Goal: Entertainment & Leisure: Consume media (video, audio)

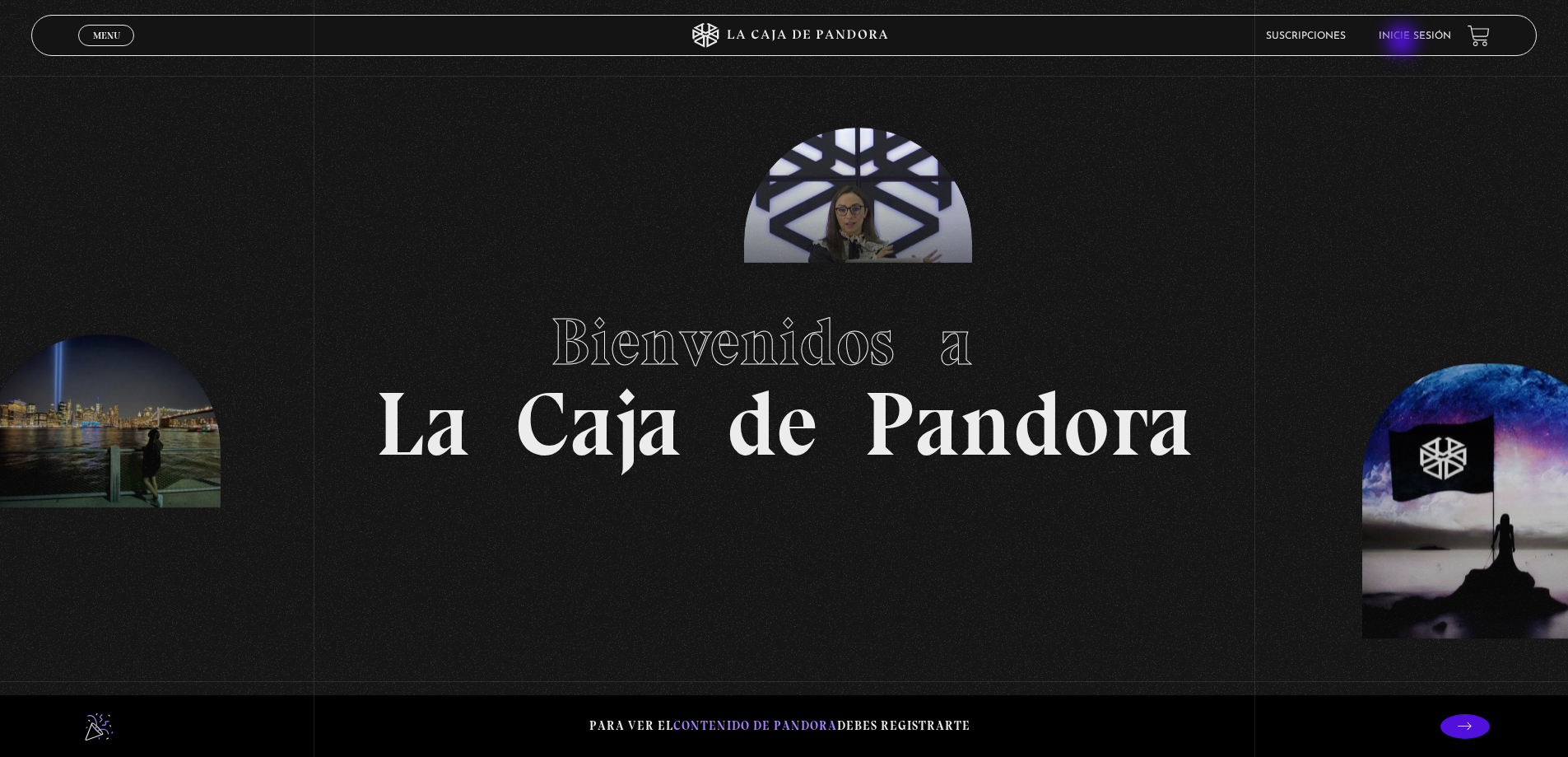
click at [1403, 41] on link "Inicie sesión" at bounding box center [1415, 36] width 72 height 10
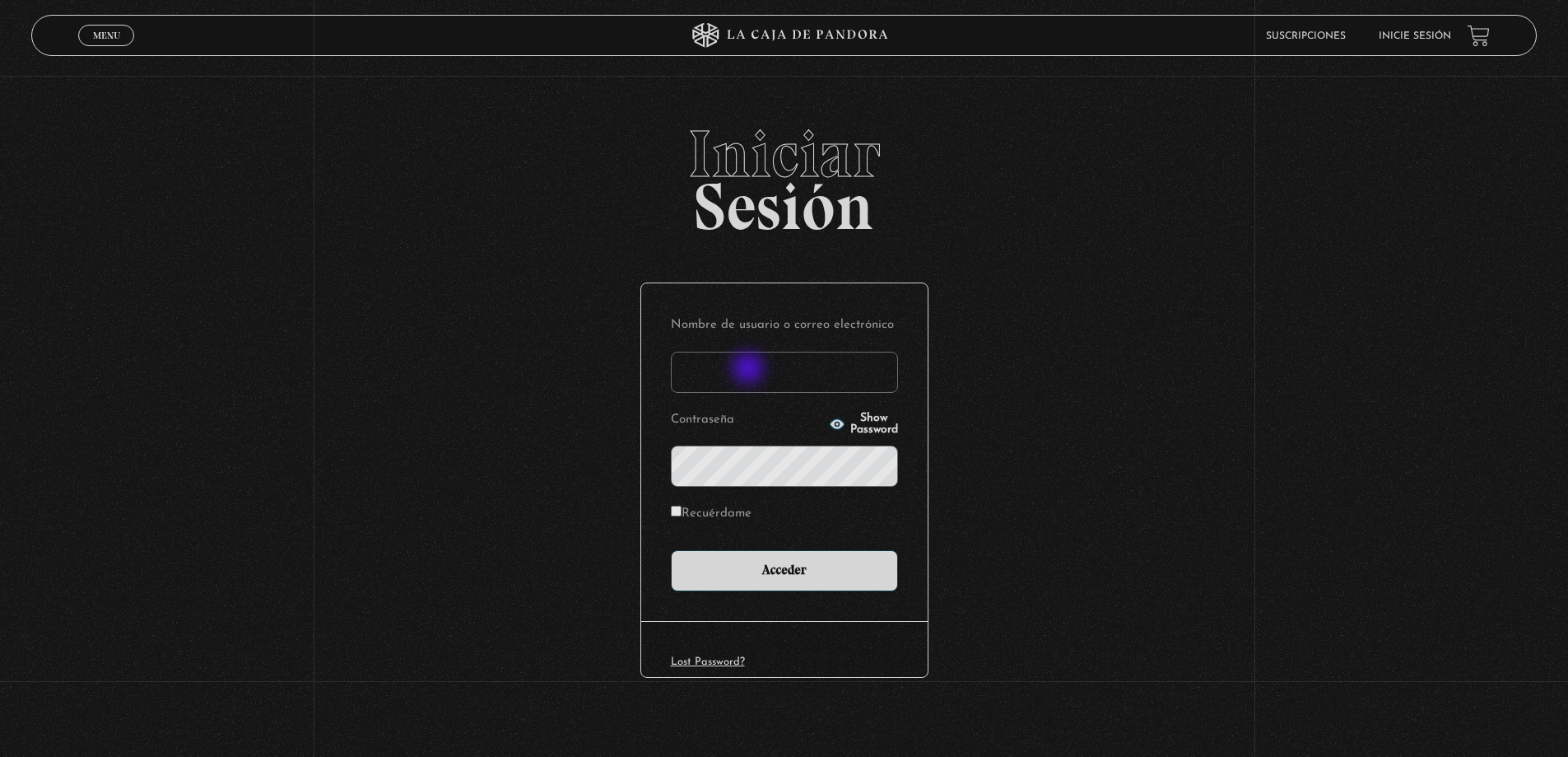
click at [750, 370] on input "Nombre de usuario o correo electrónico" at bounding box center [784, 372] width 227 height 41
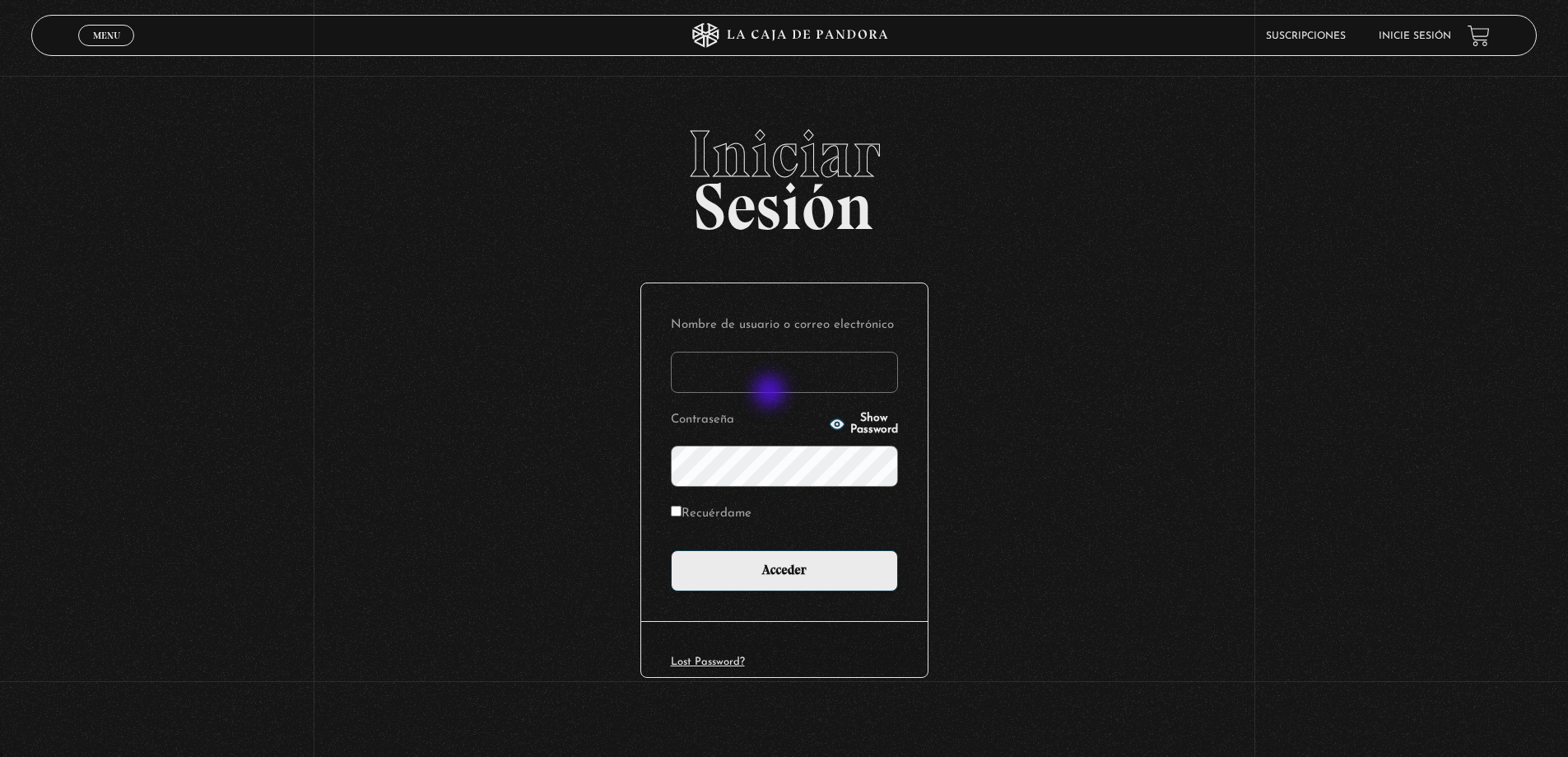
type input "roxy.alexa.s.v@gmail.com"
click at [670, 550] on input "Acceder" at bounding box center [784, 570] width 227 height 41
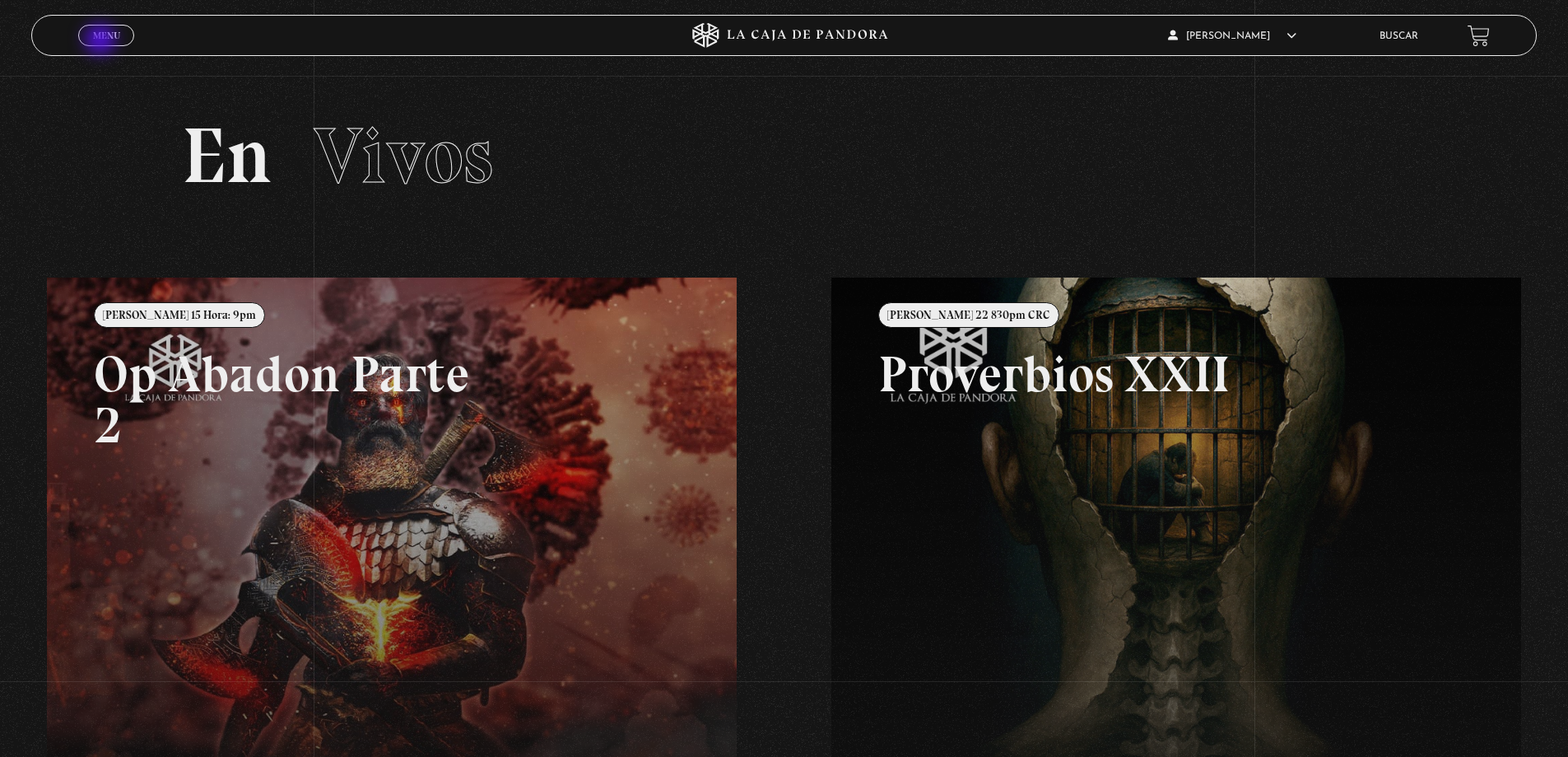
click at [102, 41] on span "Menu" at bounding box center [107, 35] width 27 height 10
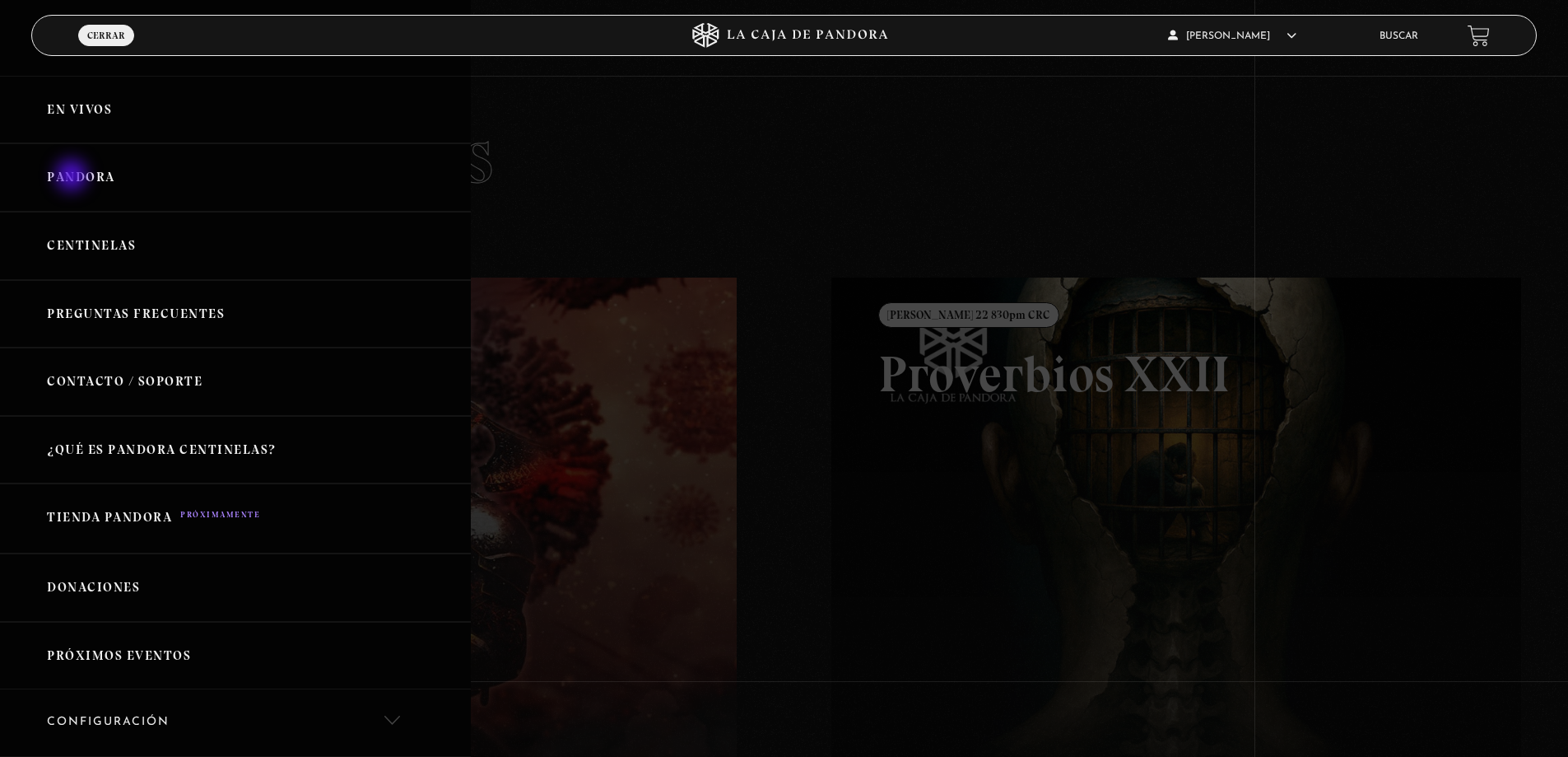
click at [73, 177] on link "Pandora" at bounding box center [235, 178] width 470 height 69
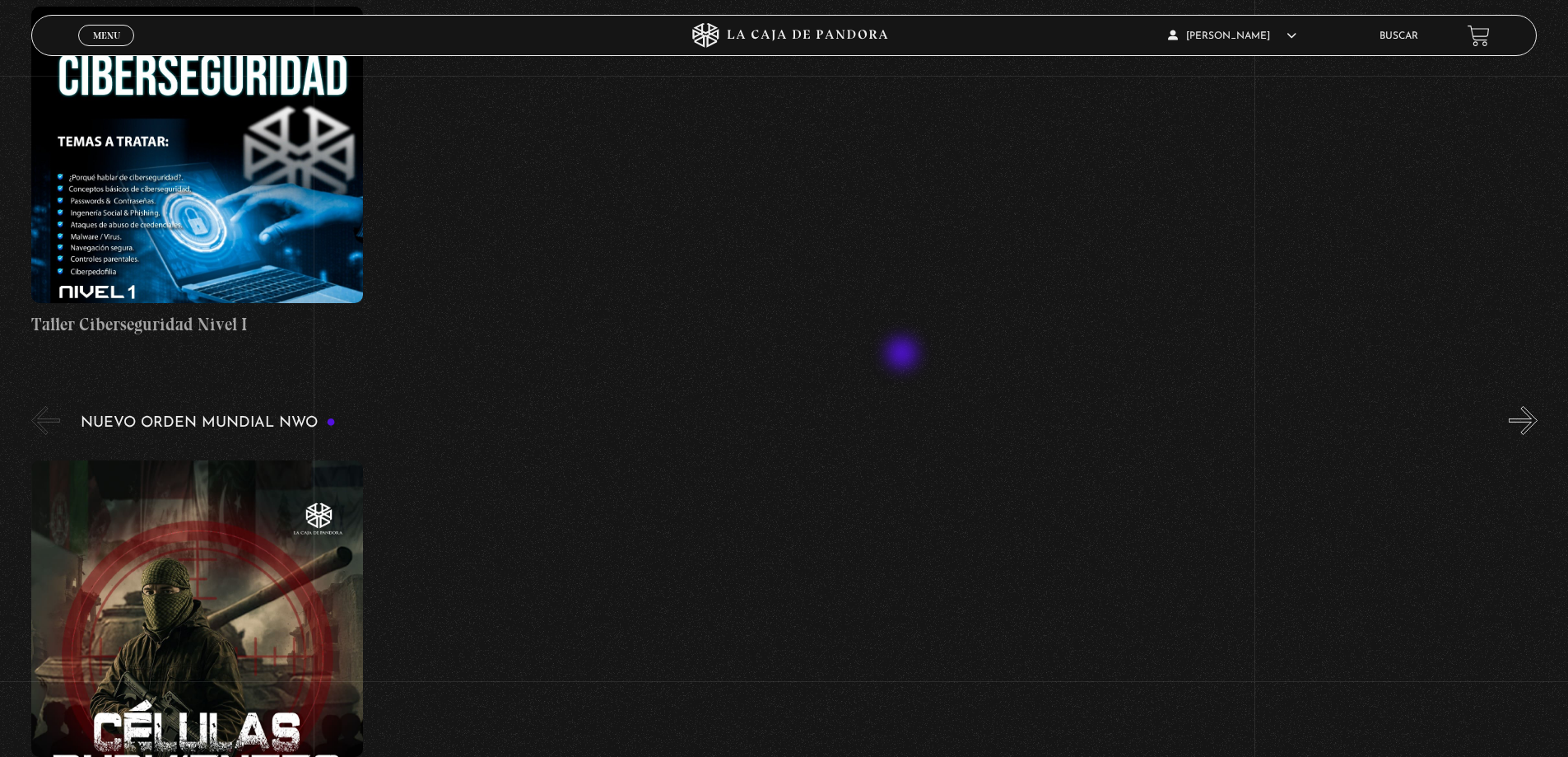
scroll to position [1153, 0]
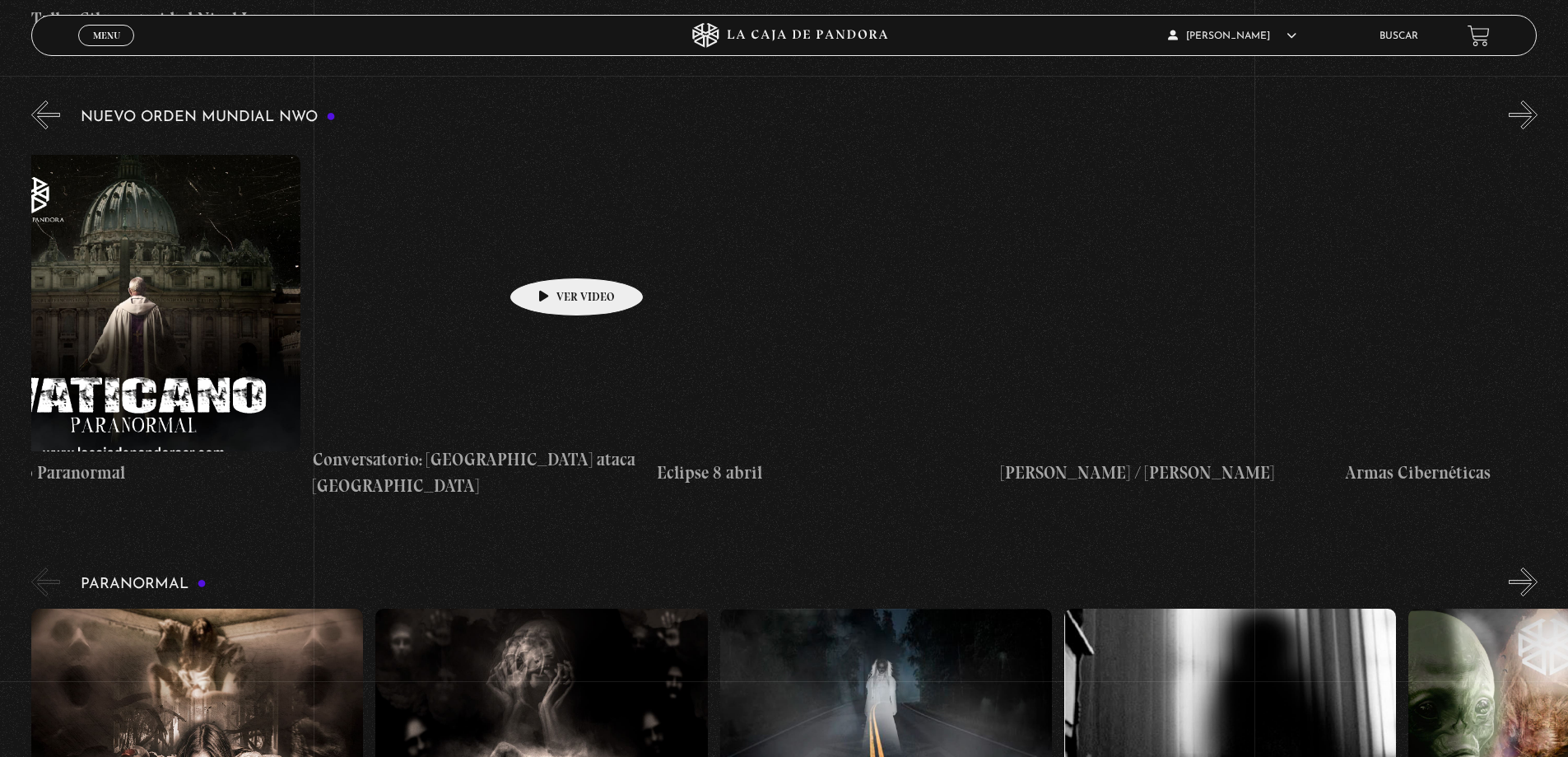
drag, startPoint x: 1331, startPoint y: 311, endPoint x: 248, endPoint y: 299, distance: 1083.1
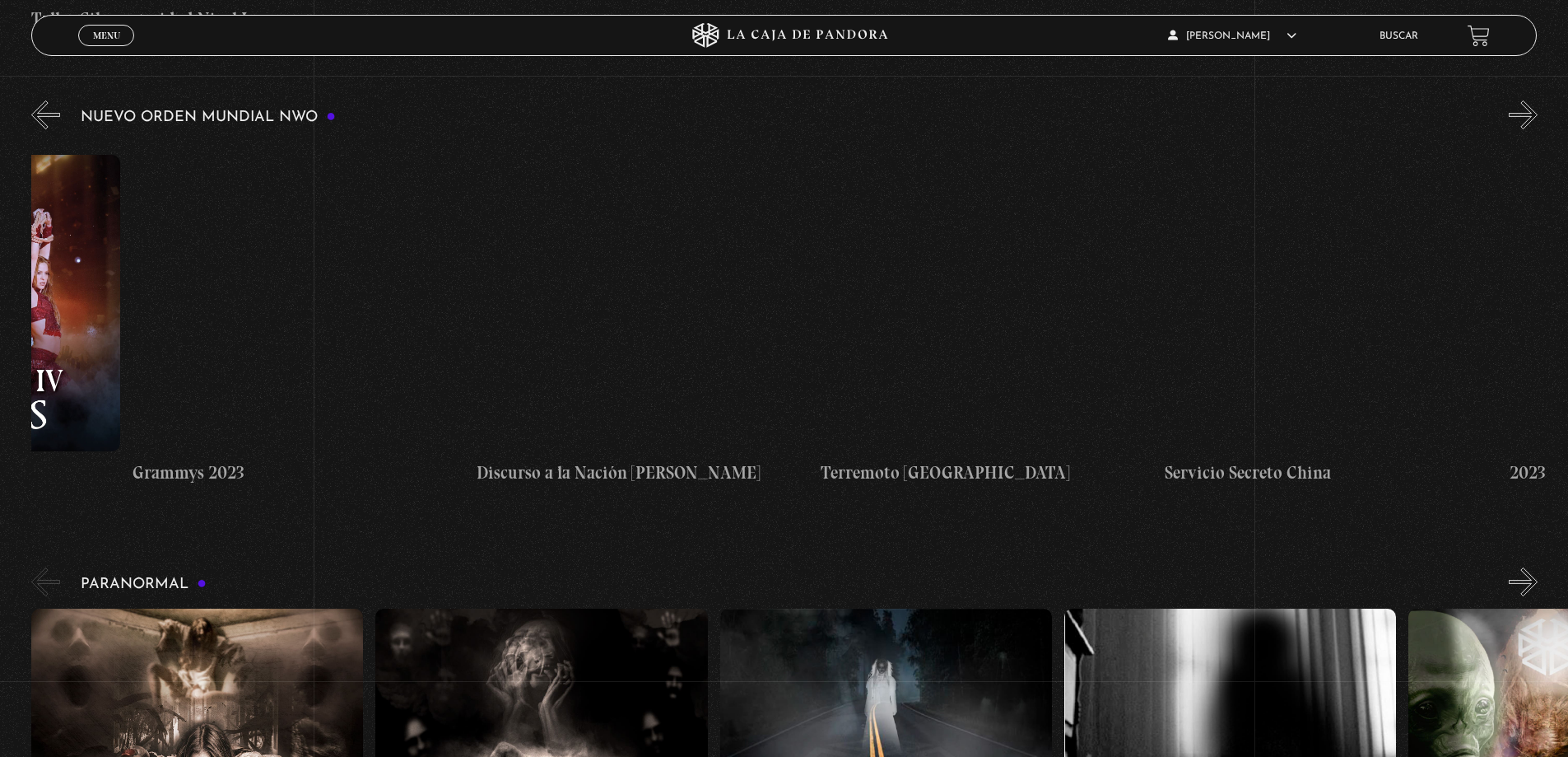
drag, startPoint x: 1237, startPoint y: 277, endPoint x: -205, endPoint y: 286, distance: 1442.0
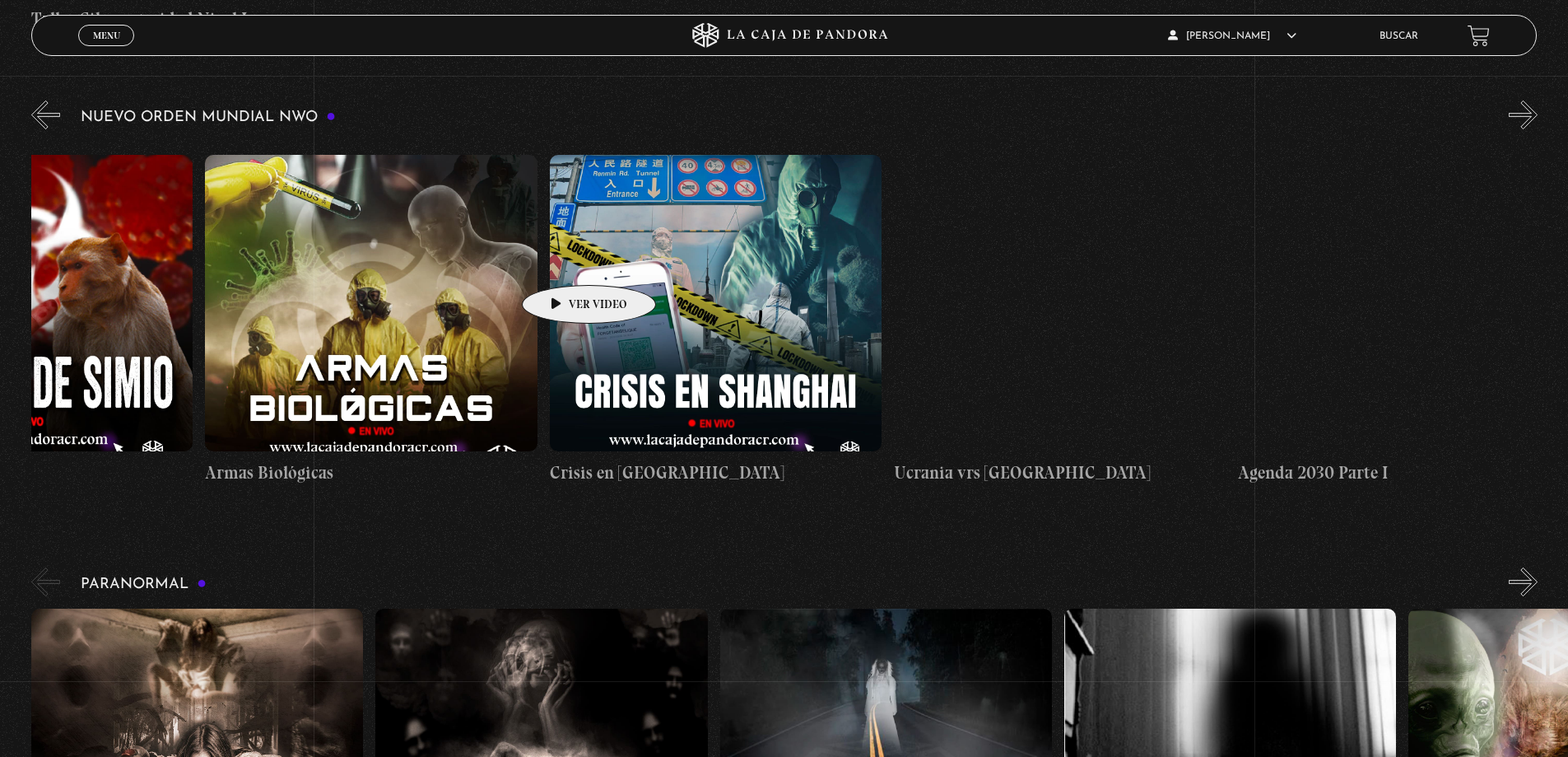
drag, startPoint x: 1263, startPoint y: 294, endPoint x: 94, endPoint y: 264, distance: 1169.4
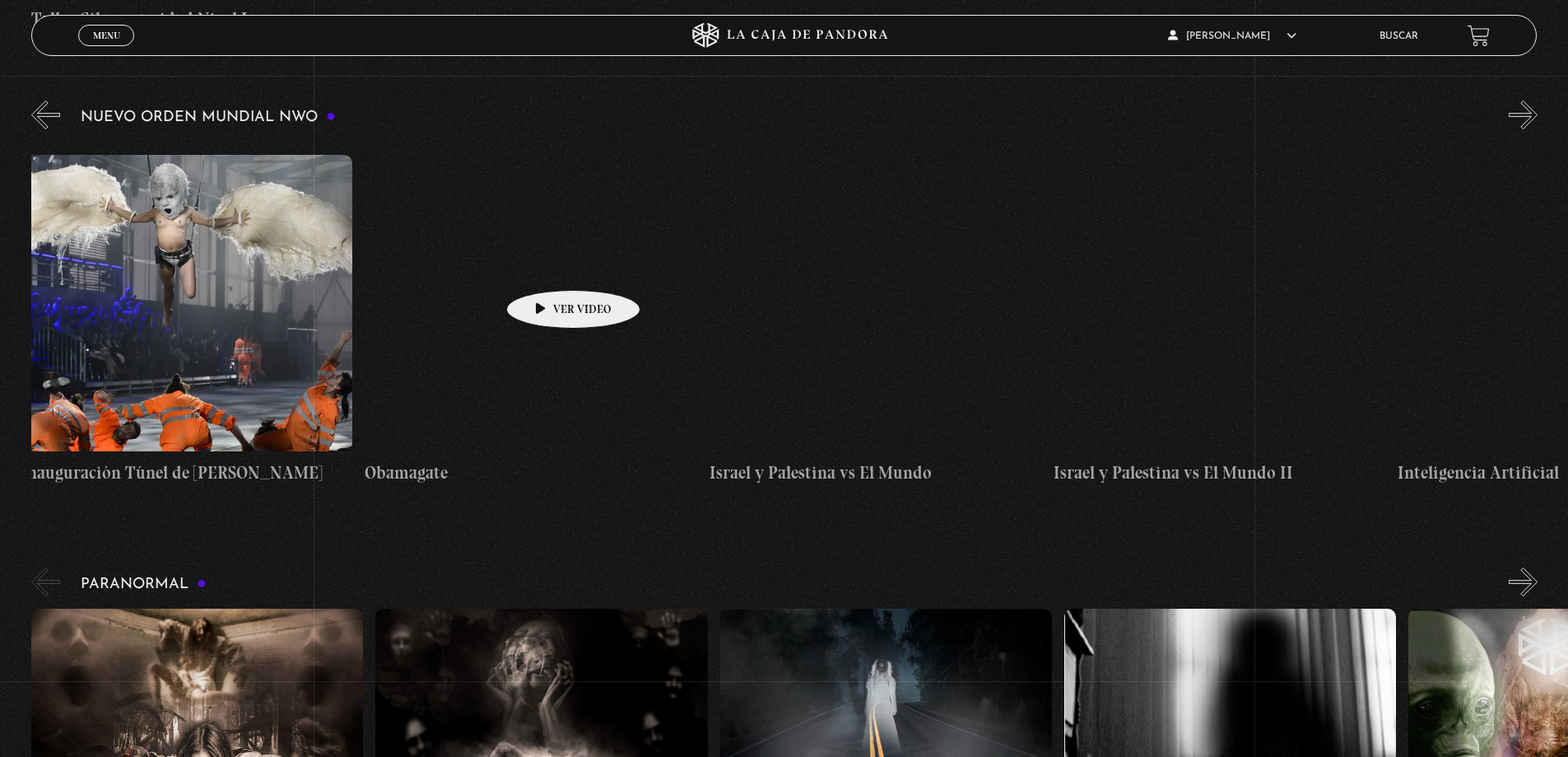
drag, startPoint x: 1309, startPoint y: 268, endPoint x: 345, endPoint y: 290, distance: 964.3
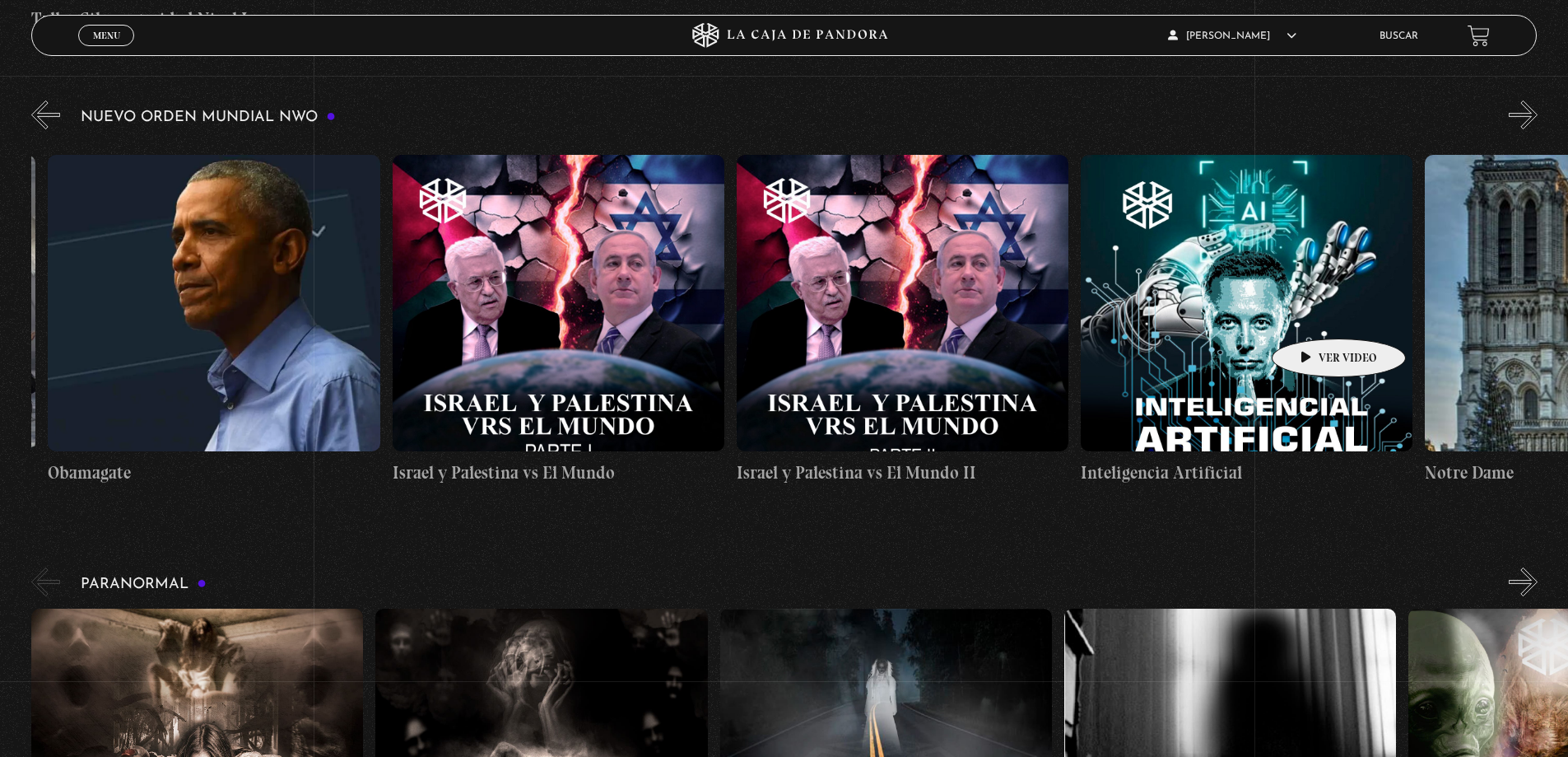
drag, startPoint x: 1373, startPoint y: 316, endPoint x: 1311, endPoint y: 314, distance: 62.0
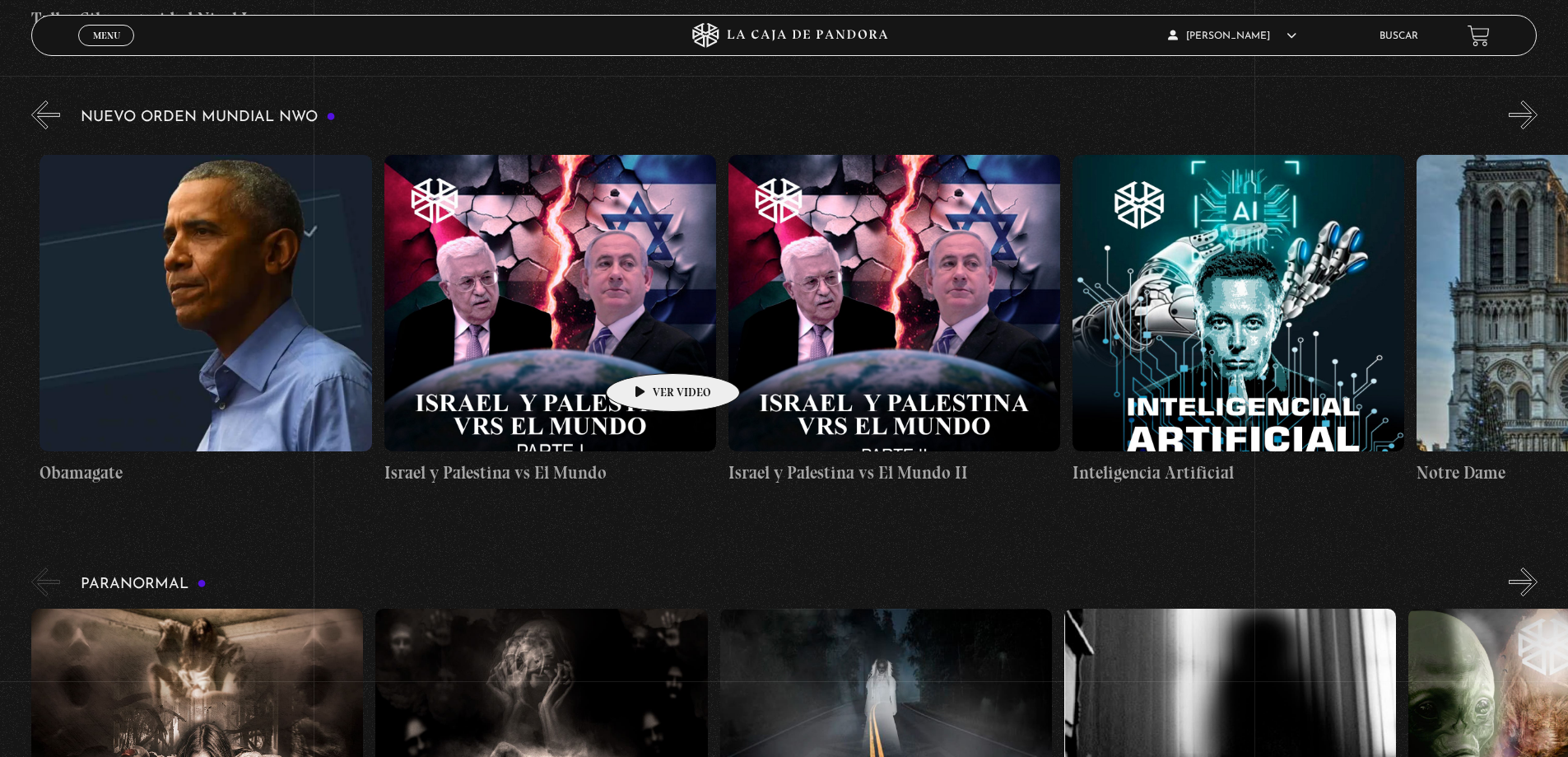
click at [631, 330] on figure at bounding box center [550, 303] width 332 height 296
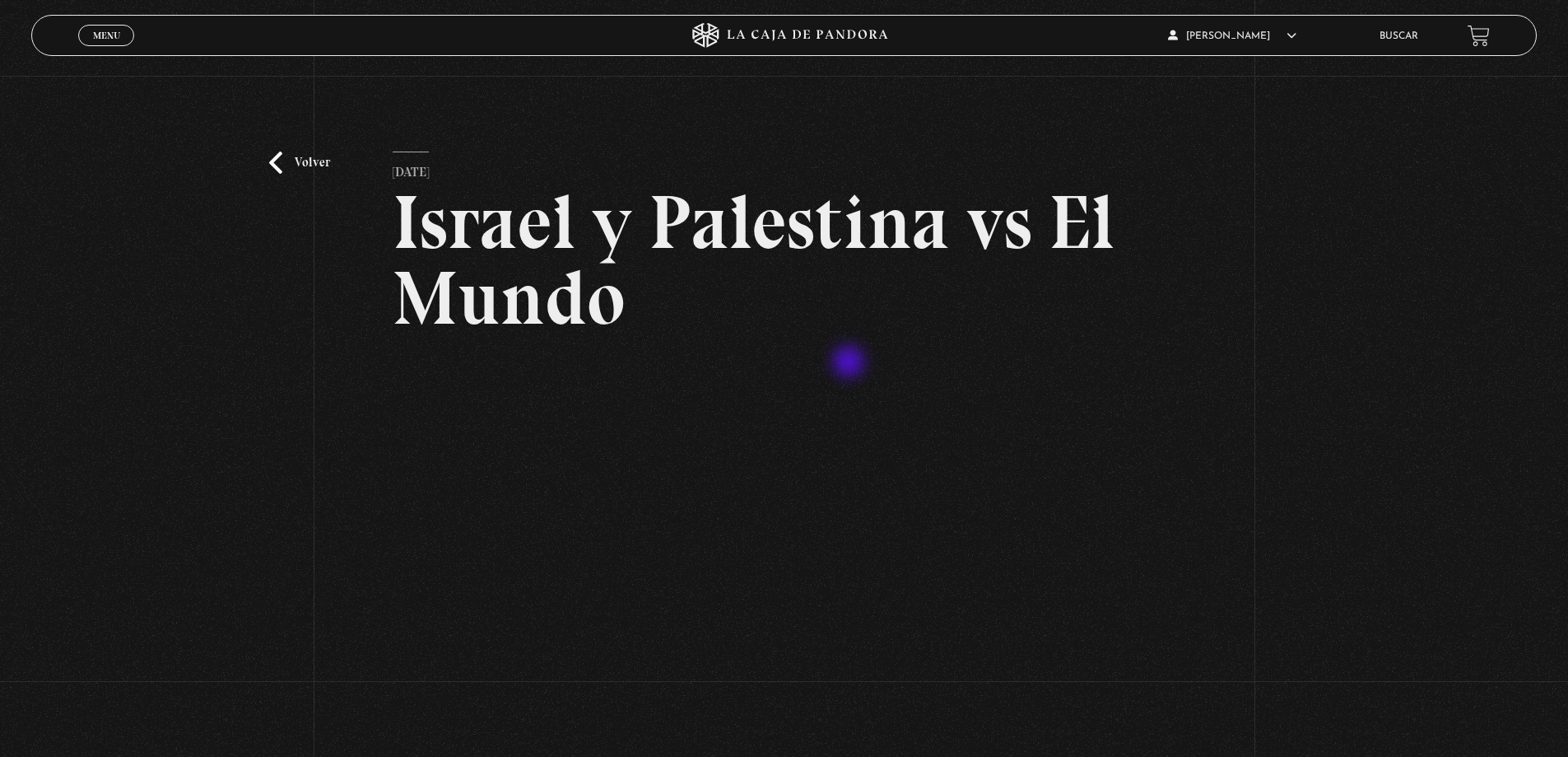
scroll to position [165, 0]
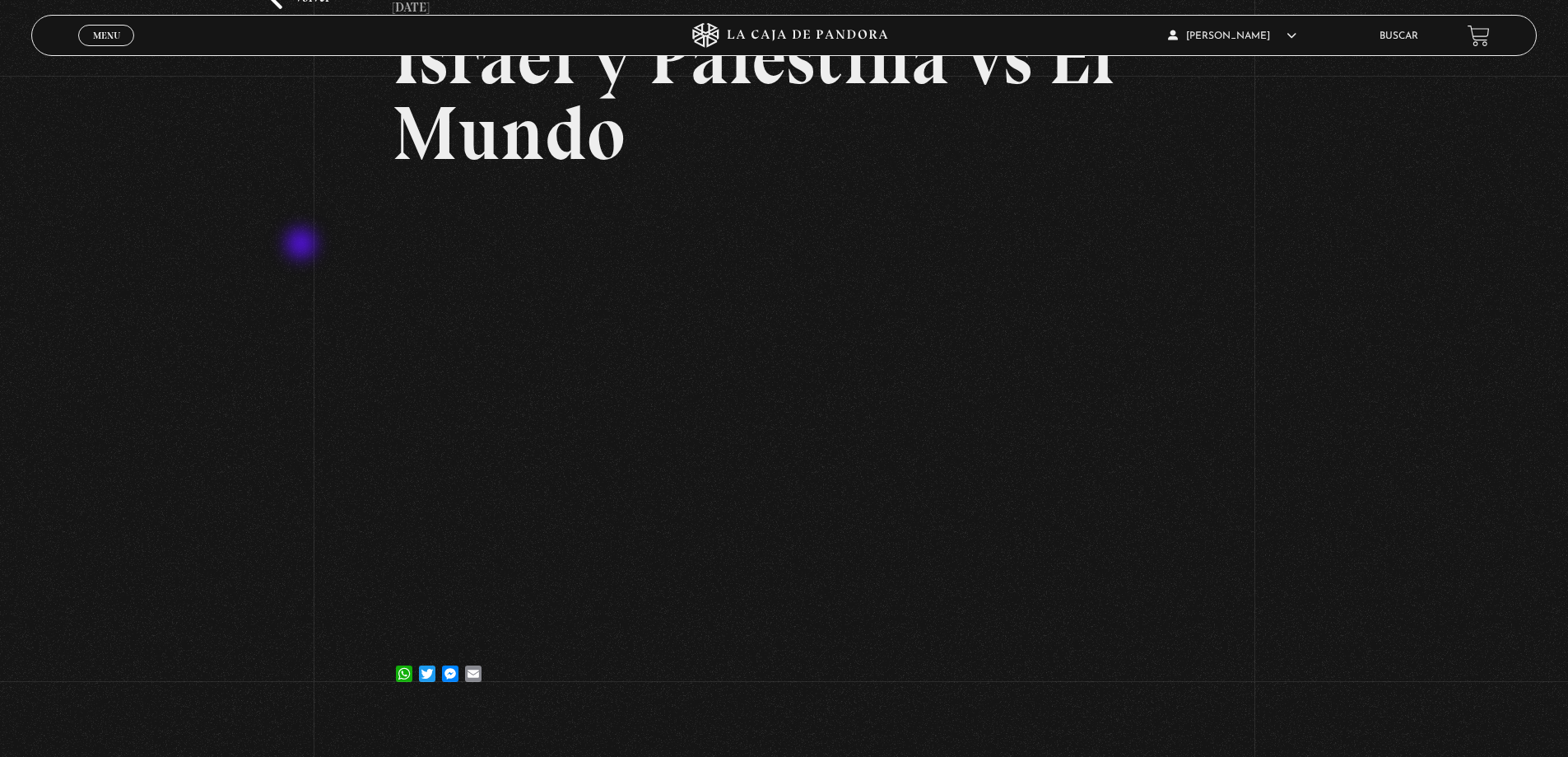
click at [261, 278] on div "Volver [DATE] Israel y Palestina vs El Mundo WhatsApp Twitter Messenger Email" at bounding box center [784, 311] width 1568 height 801
